Goal: Navigation & Orientation: Find specific page/section

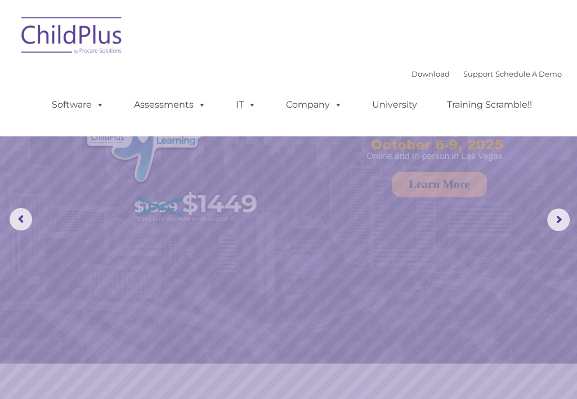
select select "MEDIUM"
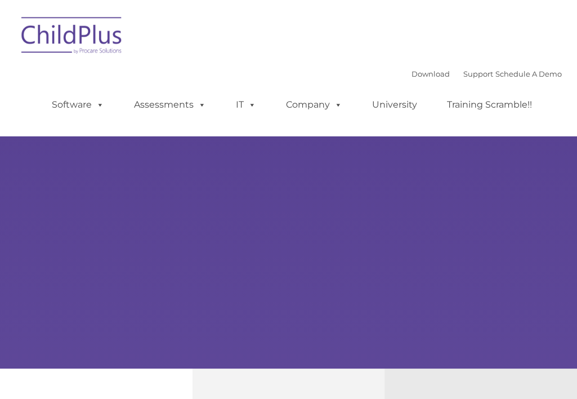
type input ""
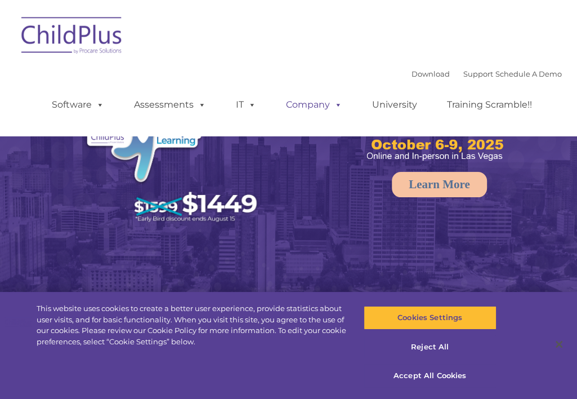
select select "MEDIUM"
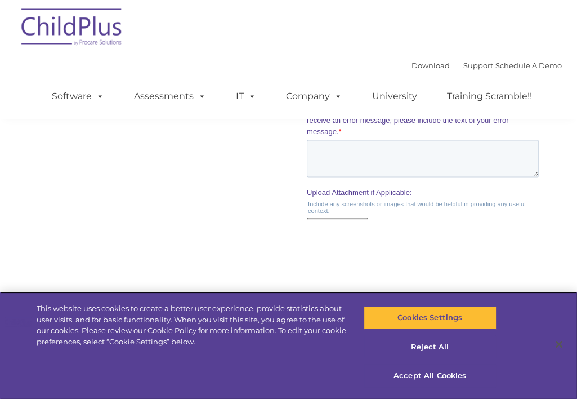
scroll to position [1222, 0]
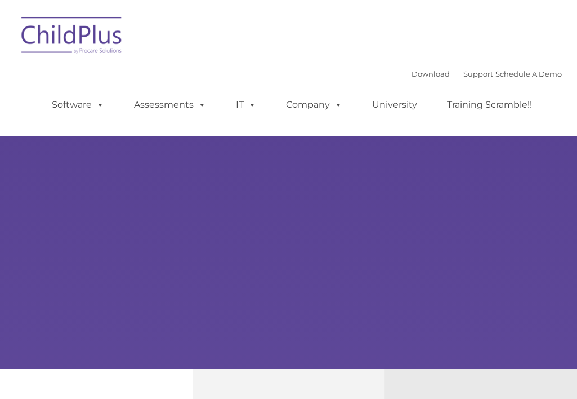
type input ""
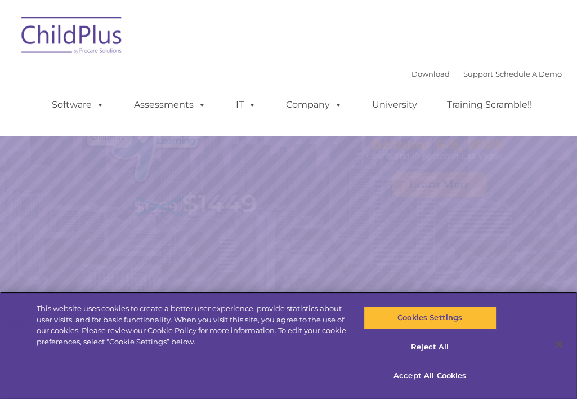
select select "MEDIUM"
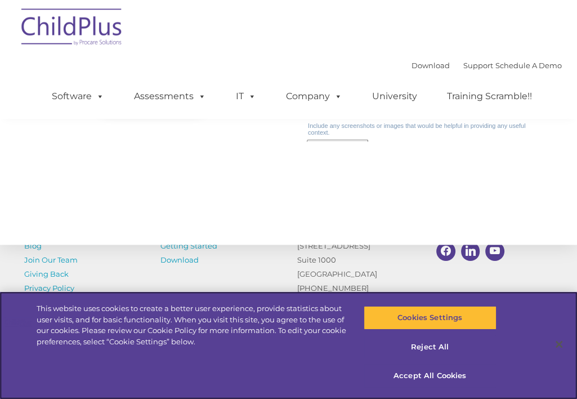
scroll to position [1387, 0]
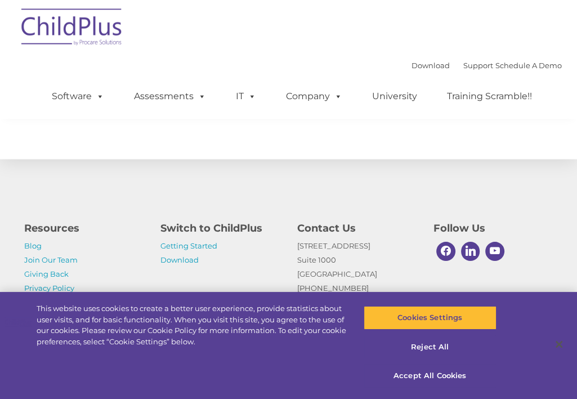
click at [559, 29] on div "Download Support | Schedule A Demo  MENU MENU Software ChildPlus: The original…" at bounding box center [289, 59] width 546 height 119
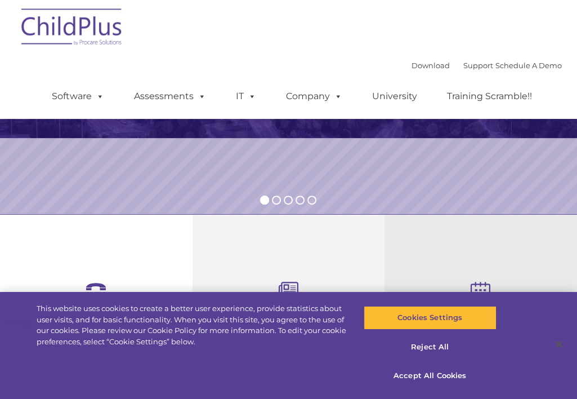
scroll to position [0, 0]
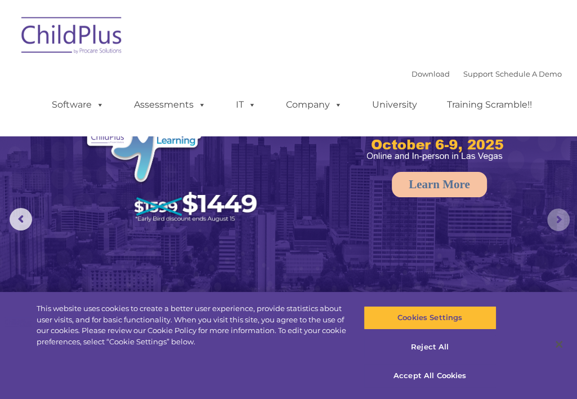
click at [557, 218] on rs-arrow at bounding box center [559, 219] width 23 height 23
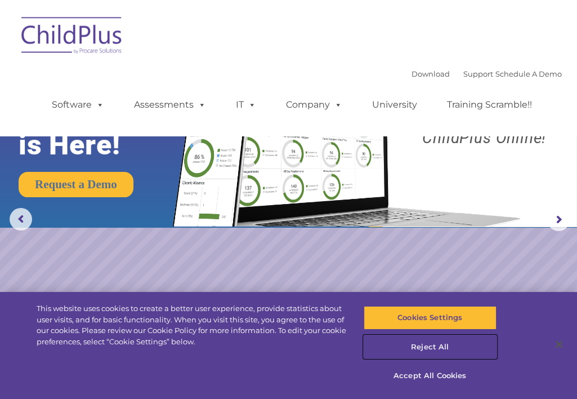
drag, startPoint x: 442, startPoint y: 350, endPoint x: 444, endPoint y: 370, distance: 19.8
click at [444, 370] on div "Cookies Settings Reject All Accept All Cookies" at bounding box center [430, 351] width 133 height 96
click at [444, 370] on button "Accept All Cookies" at bounding box center [430, 376] width 133 height 24
